Goal: Task Accomplishment & Management: Use online tool/utility

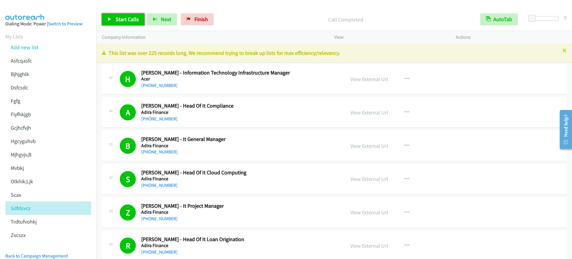
click at [115, 19] on link "Start Calls" at bounding box center [123, 19] width 43 height 12
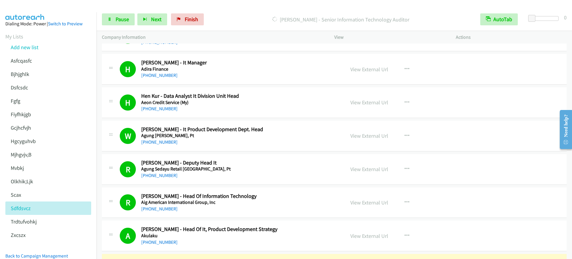
scroll to position [596, 0]
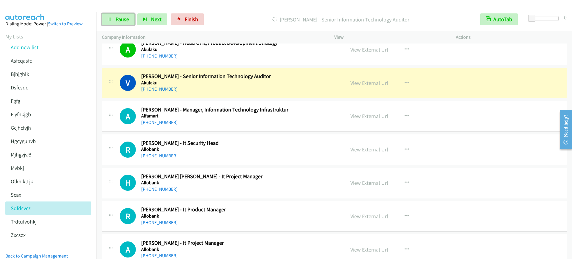
click at [123, 17] on span "Pause" at bounding box center [122, 19] width 13 height 7
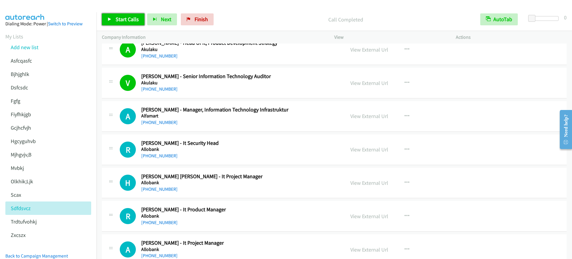
click at [122, 20] on span "Start Calls" at bounding box center [127, 19] width 23 height 7
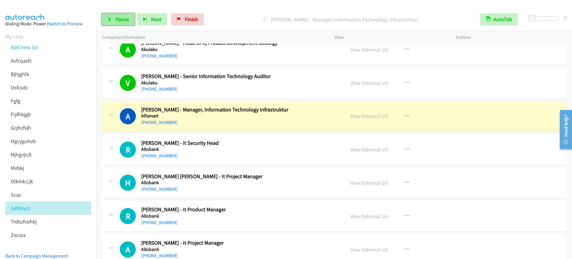
click at [122, 20] on span "Pause" at bounding box center [122, 19] width 13 height 7
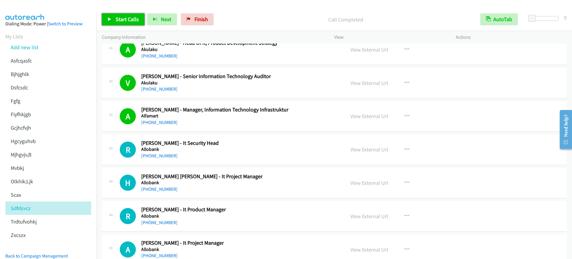
click at [135, 15] on link "Start Calls" at bounding box center [123, 19] width 43 height 12
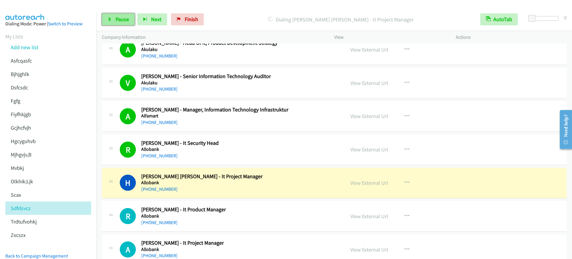
click at [124, 18] on span "Pause" at bounding box center [122, 19] width 13 height 7
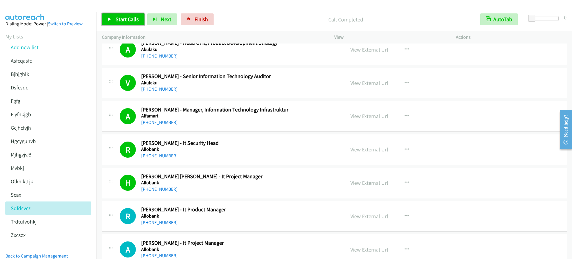
click at [112, 22] on link "Start Calls" at bounding box center [123, 19] width 43 height 12
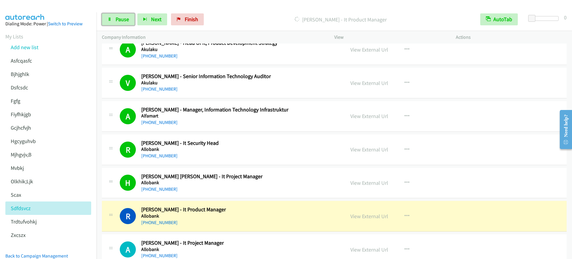
click at [126, 16] on span "Pause" at bounding box center [122, 19] width 13 height 7
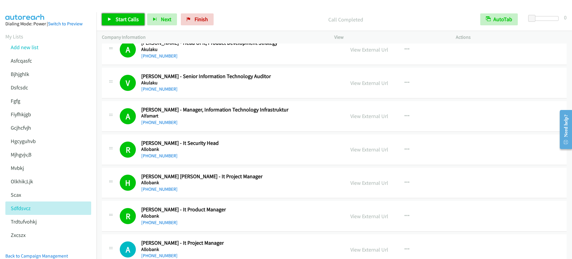
click at [114, 22] on link "Start Calls" at bounding box center [123, 19] width 43 height 12
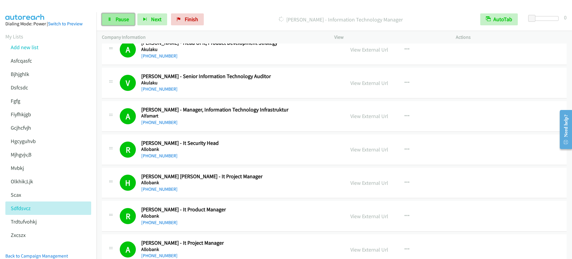
click at [118, 23] on link "Pause" at bounding box center [118, 19] width 33 height 12
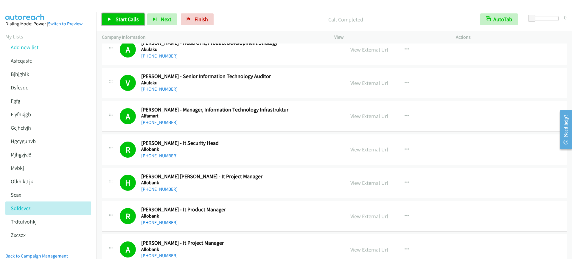
click at [129, 19] on span "Start Calls" at bounding box center [127, 19] width 23 height 7
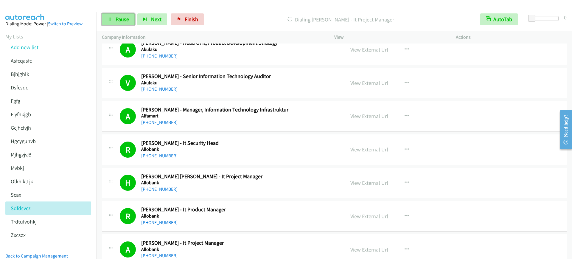
click at [116, 21] on span "Pause" at bounding box center [122, 19] width 13 height 7
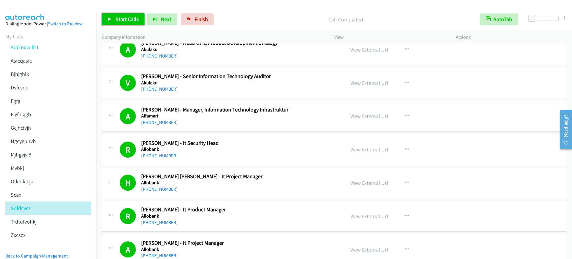
click at [124, 18] on span "Start Calls" at bounding box center [127, 19] width 23 height 7
click at [120, 20] on span "Pause" at bounding box center [122, 19] width 13 height 7
click at [126, 20] on span "Start Calls" at bounding box center [127, 19] width 23 height 7
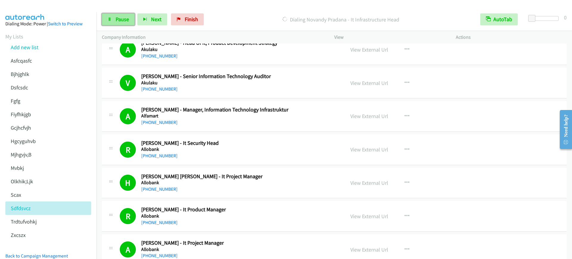
click at [117, 16] on span "Pause" at bounding box center [122, 19] width 13 height 7
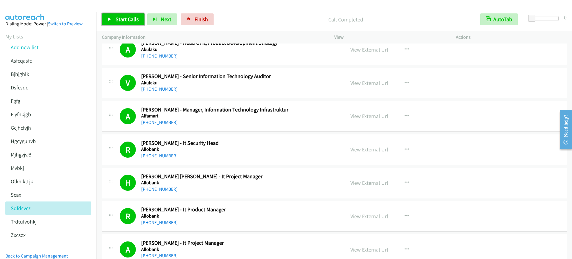
click at [117, 21] on span "Start Calls" at bounding box center [127, 19] width 23 height 7
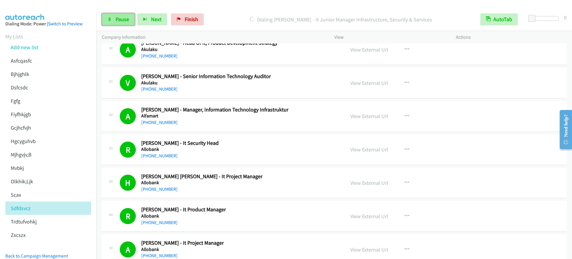
click at [118, 23] on link "Pause" at bounding box center [118, 19] width 33 height 12
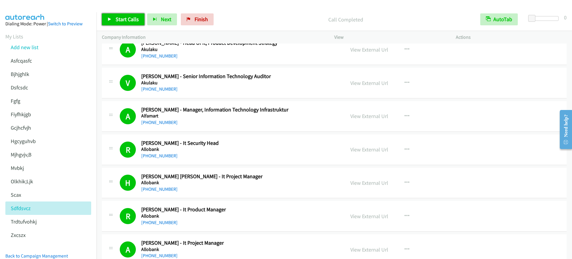
click at [117, 22] on span "Start Calls" at bounding box center [127, 19] width 23 height 7
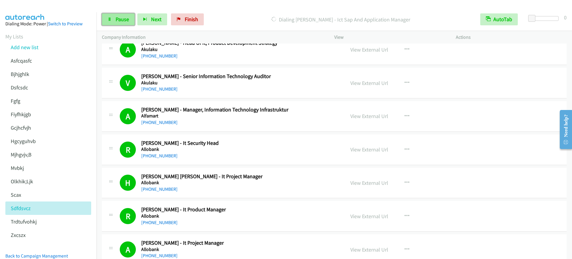
click at [122, 19] on span "Pause" at bounding box center [122, 19] width 13 height 7
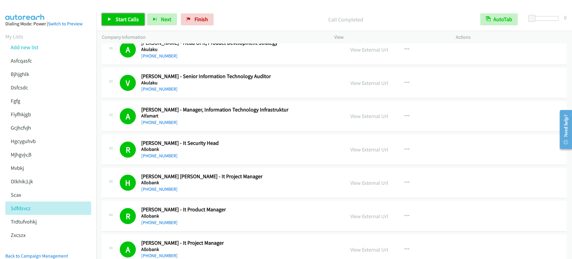
click at [127, 21] on span "Start Calls" at bounding box center [127, 19] width 23 height 7
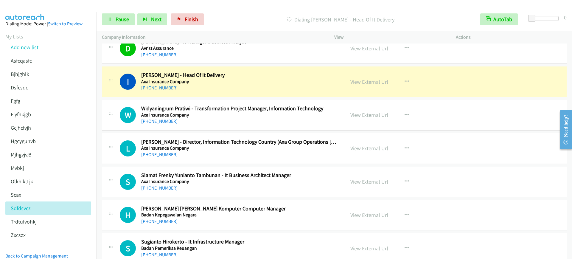
scroll to position [2532, 0]
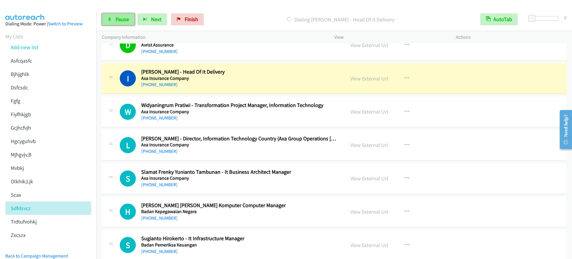
click at [108, 21] on icon at bounding box center [110, 20] width 4 height 4
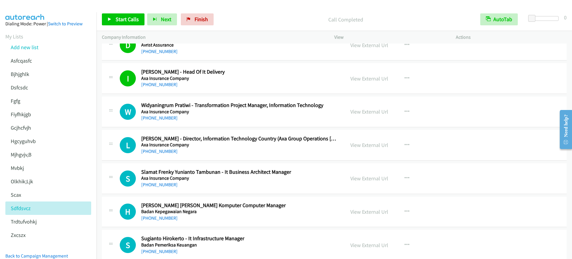
scroll to position [2681, 0]
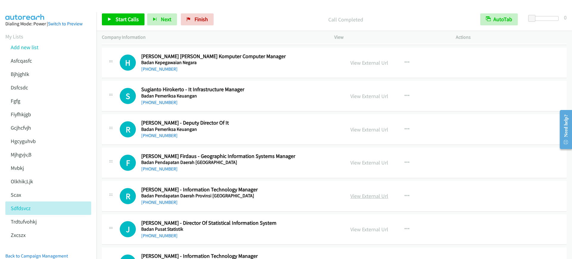
click at [354, 197] on link "View External Url" at bounding box center [369, 195] width 38 height 7
click at [111, 20] on icon at bounding box center [110, 20] width 4 height 4
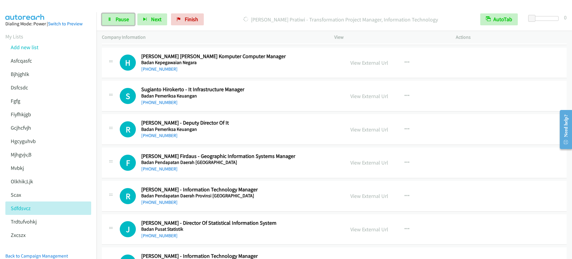
drag, startPoint x: 109, startPoint y: 17, endPoint x: 290, endPoint y: 257, distance: 300.7
click at [109, 18] on icon at bounding box center [110, 20] width 4 height 4
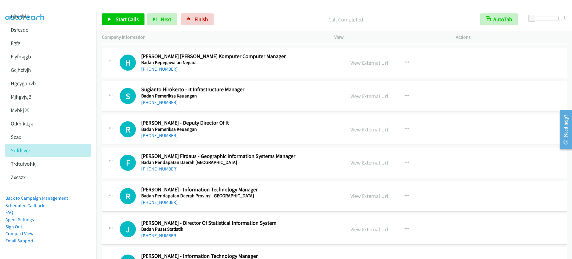
scroll to position [63, 0]
drag, startPoint x: 36, startPoint y: 194, endPoint x: 242, endPoint y: 253, distance: 214.5
click at [36, 195] on link "Back to Campaign Management" at bounding box center [36, 198] width 63 height 6
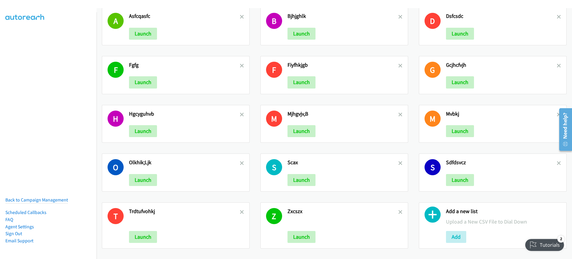
scroll to position [18, 0]
click at [451, 231] on button "Add" at bounding box center [456, 237] width 20 height 12
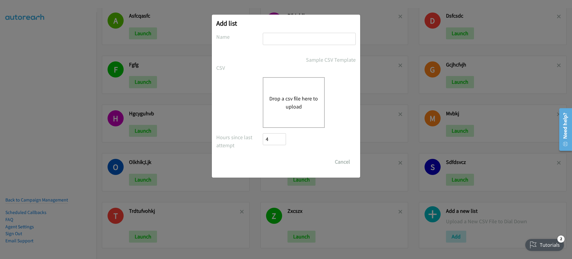
click at [313, 110] on div "Drop a csv file here to upload" at bounding box center [294, 102] width 62 height 51
click at [268, 109] on div "Drop a csv file here to upload" at bounding box center [294, 102] width 62 height 51
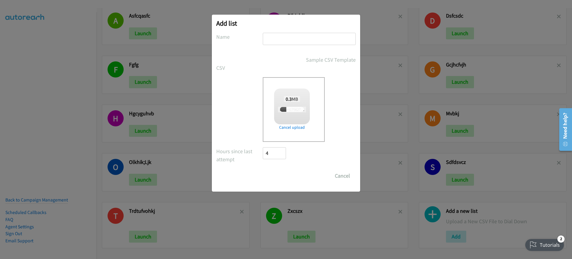
click at [331, 40] on input "text" at bounding box center [309, 39] width 93 height 12
type input "ytfuyighojk"
checkbox input "true"
type input "ytfuyighojk"
click at [267, 175] on input "Save List" at bounding box center [278, 176] width 31 height 12
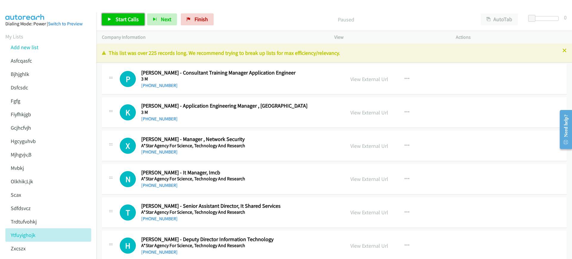
click at [135, 19] on span "Start Calls" at bounding box center [127, 19] width 23 height 7
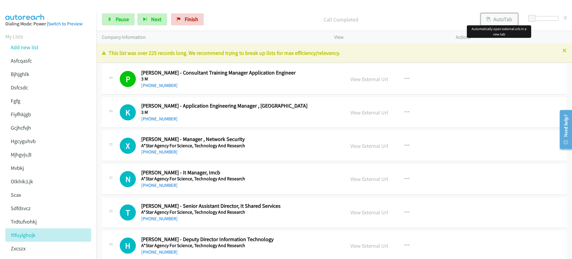
click at [510, 18] on button "AutoTab" at bounding box center [499, 19] width 37 height 12
click at [116, 15] on link "Pause" at bounding box center [118, 19] width 33 height 12
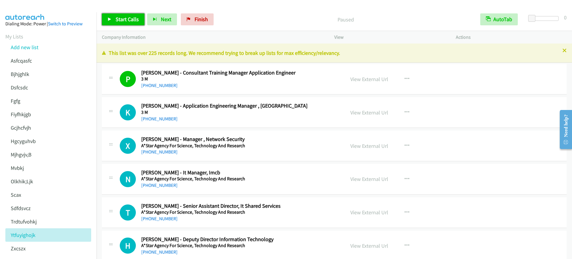
click at [124, 21] on span "Start Calls" at bounding box center [127, 19] width 23 height 7
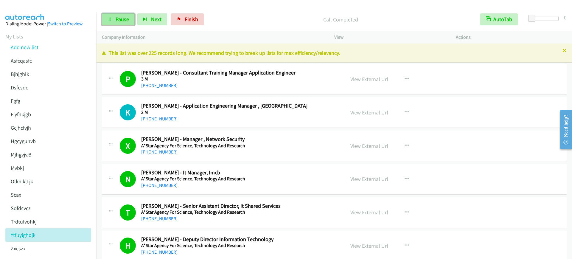
click at [122, 22] on span "Pause" at bounding box center [122, 19] width 13 height 7
click at [126, 20] on span "Start Calls" at bounding box center [127, 19] width 23 height 7
click at [112, 17] on link "Pause" at bounding box center [118, 19] width 33 height 12
click at [113, 24] on link "Start Calls" at bounding box center [123, 19] width 43 height 12
click at [113, 24] on link "Pause" at bounding box center [118, 19] width 33 height 12
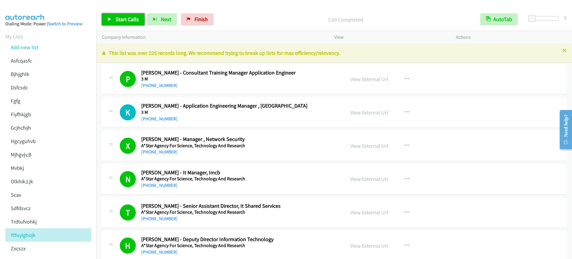
click at [126, 20] on span "Start Calls" at bounding box center [127, 19] width 23 height 7
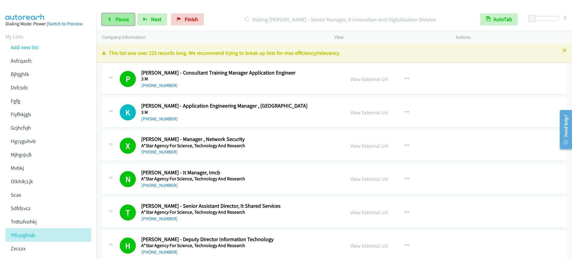
click at [120, 21] on span "Pause" at bounding box center [122, 19] width 13 height 7
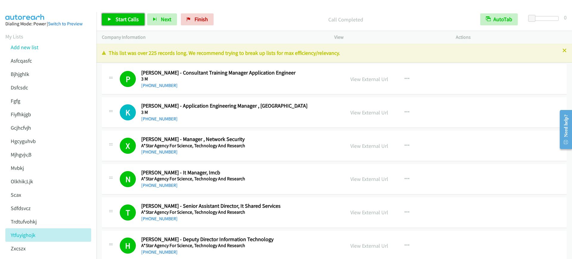
click at [126, 20] on span "Start Calls" at bounding box center [127, 19] width 23 height 7
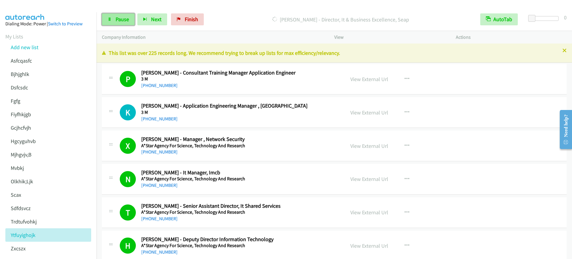
click at [112, 25] on link "Pause" at bounding box center [118, 19] width 33 height 12
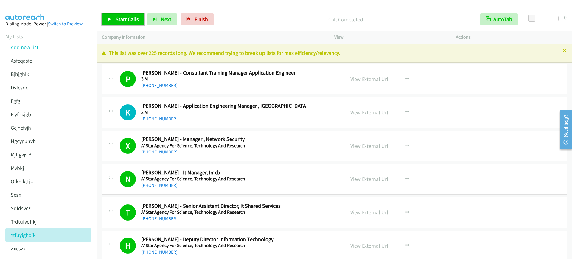
click at [116, 18] on span "Start Calls" at bounding box center [127, 19] width 23 height 7
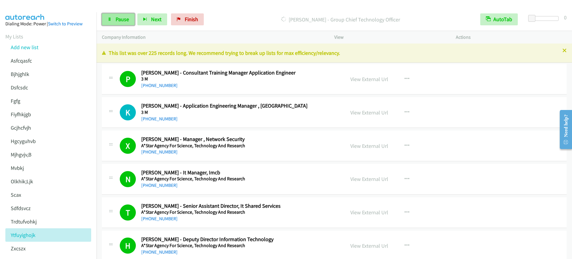
click at [130, 24] on link "Pause" at bounding box center [118, 19] width 33 height 12
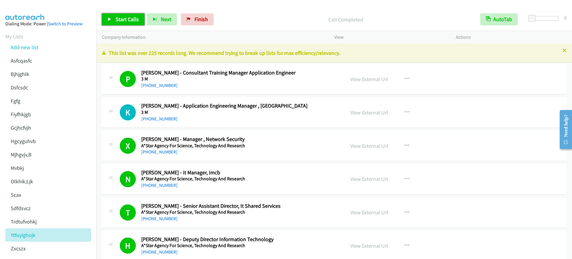
click at [112, 17] on link "Start Calls" at bounding box center [123, 19] width 43 height 12
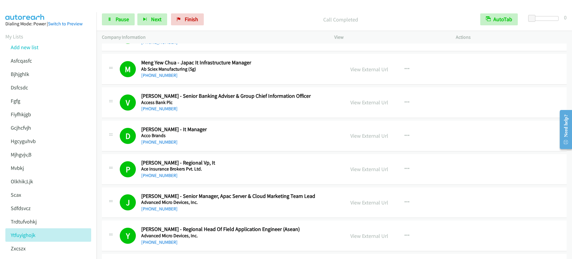
scroll to position [484, 0]
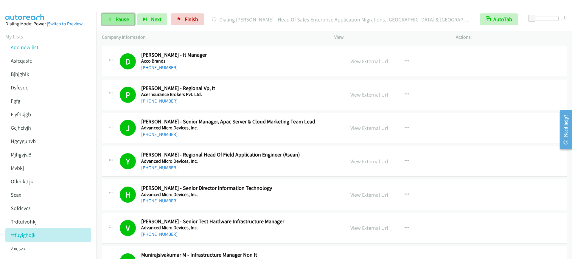
click at [124, 21] on span "Pause" at bounding box center [122, 19] width 13 height 7
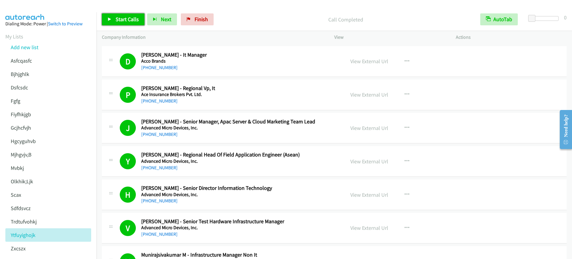
click at [117, 23] on link "Start Calls" at bounding box center [123, 19] width 43 height 12
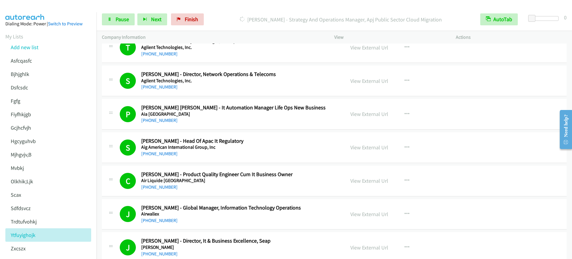
scroll to position [1080, 0]
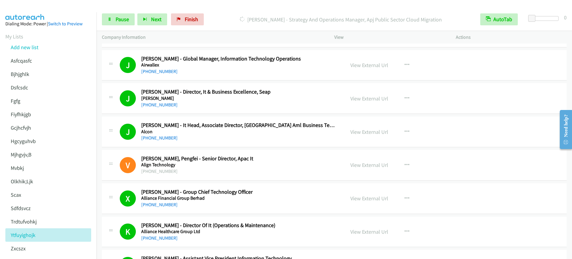
click at [528, 133] on div "J Callback Scheduled Jeffers Tan - It Head, Associate Director, Singapore Aml B…" at bounding box center [334, 131] width 465 height 31
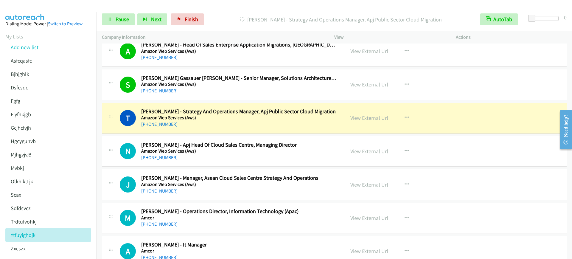
scroll to position [1564, 0]
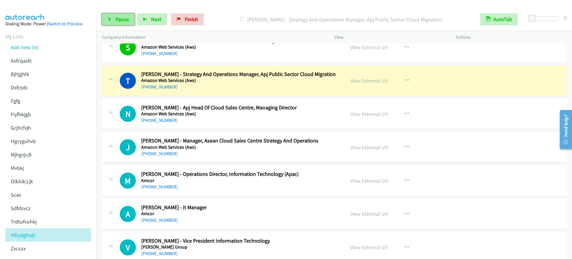
click at [115, 23] on link "Pause" at bounding box center [118, 19] width 33 height 12
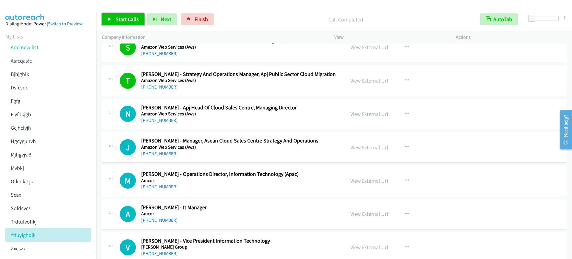
click at [127, 22] on span "Start Calls" at bounding box center [127, 19] width 23 height 7
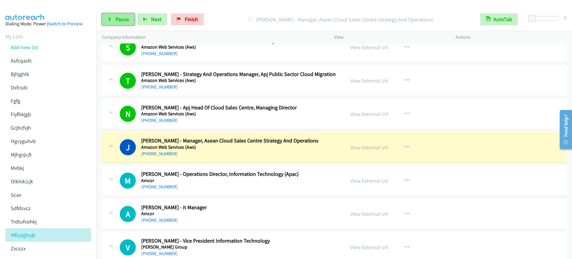
click at [132, 20] on link "Pause" at bounding box center [118, 19] width 33 height 12
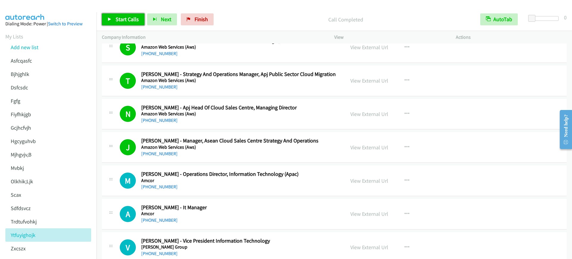
click at [130, 22] on span "Start Calls" at bounding box center [127, 19] width 23 height 7
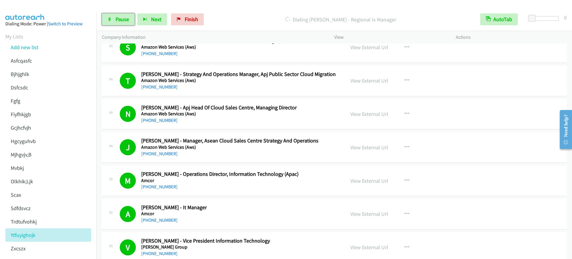
click at [120, 22] on span "Pause" at bounding box center [122, 19] width 13 height 7
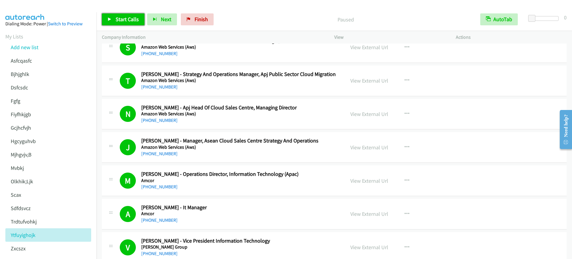
click at [127, 20] on span "Start Calls" at bounding box center [127, 19] width 23 height 7
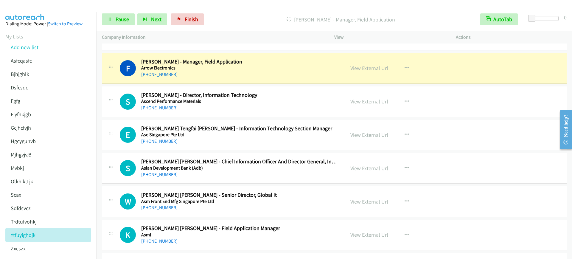
scroll to position [2234, 0]
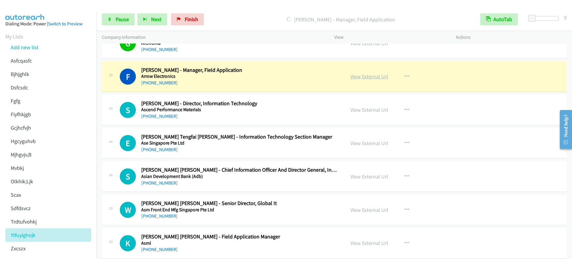
click at [364, 74] on link "View External Url" at bounding box center [369, 76] width 38 height 7
click at [122, 14] on link "Pause" at bounding box center [118, 19] width 33 height 12
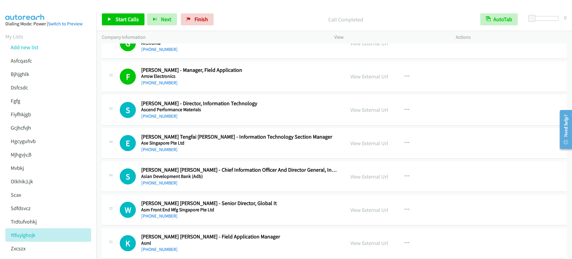
click at [260, 22] on p "Call Completed" at bounding box center [346, 19] width 248 height 8
click at [122, 19] on span "Start Calls" at bounding box center [127, 19] width 23 height 7
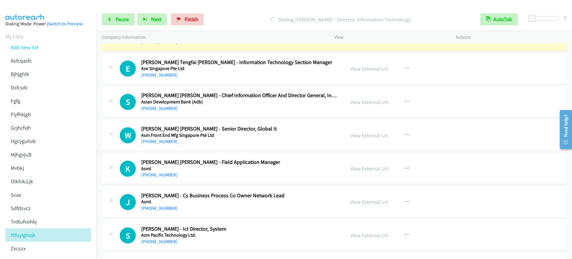
scroll to position [2271, 0]
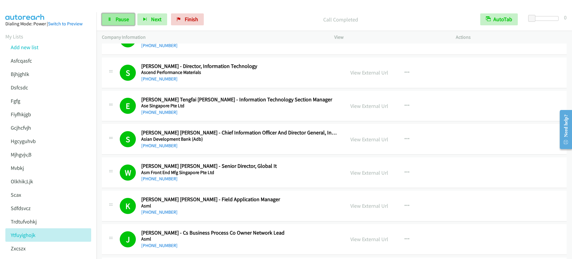
click at [122, 14] on link "Pause" at bounding box center [118, 19] width 33 height 12
click at [125, 19] on span "Start Calls" at bounding box center [127, 19] width 23 height 7
click at [112, 22] on link "Pause" at bounding box center [118, 19] width 33 height 12
click at [130, 22] on span "Start Calls" at bounding box center [127, 19] width 23 height 7
click at [119, 20] on span "Pause" at bounding box center [122, 19] width 13 height 7
